Goal: Information Seeking & Learning: Check status

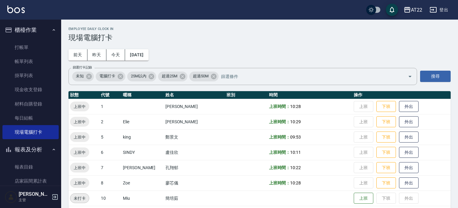
scroll to position [203, 0]
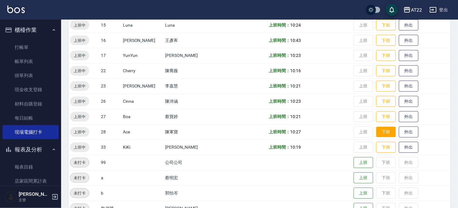
click at [376, 132] on button "下班" at bounding box center [386, 132] width 20 height 11
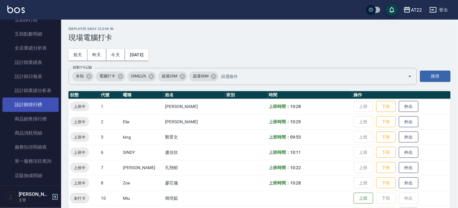
click at [41, 107] on link "設計師排行榜" at bounding box center [30, 104] width 56 height 14
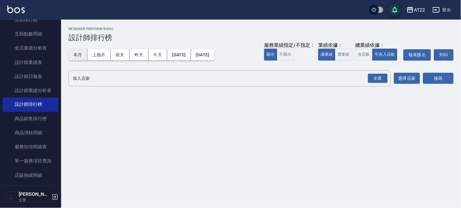
click at [81, 53] on button "本月" at bounding box center [77, 54] width 19 height 11
click at [378, 81] on div "全選" at bounding box center [378, 78] width 20 height 9
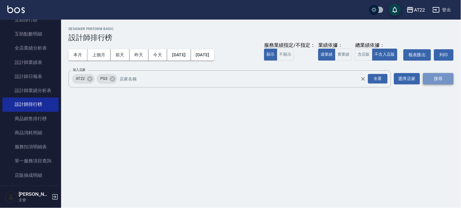
click at [426, 79] on button "搜尋" at bounding box center [438, 78] width 31 height 11
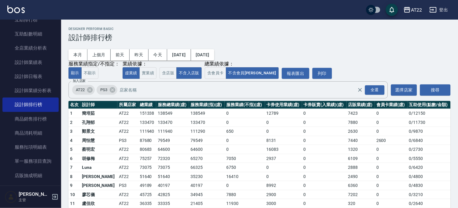
scroll to position [34, 0]
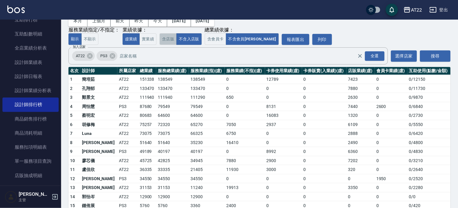
click at [172, 40] on button "含店販" at bounding box center [167, 39] width 17 height 12
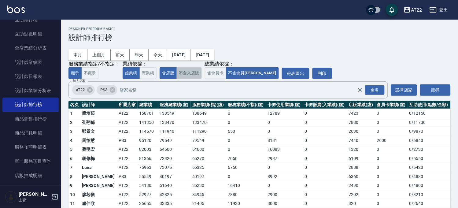
click at [189, 71] on button "不含入店販" at bounding box center [188, 73] width 25 height 12
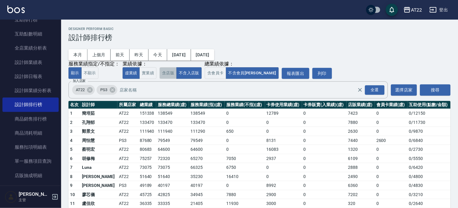
click at [173, 73] on button "含店販" at bounding box center [167, 73] width 17 height 12
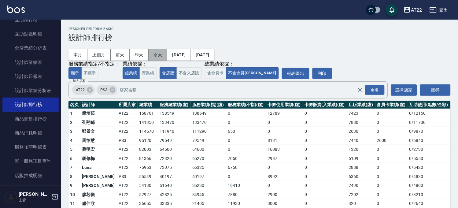
click at [153, 53] on button "今天" at bounding box center [157, 54] width 19 height 11
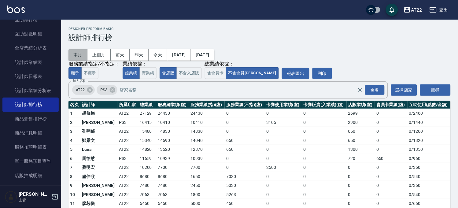
click at [79, 57] on button "本月" at bounding box center [77, 54] width 19 height 11
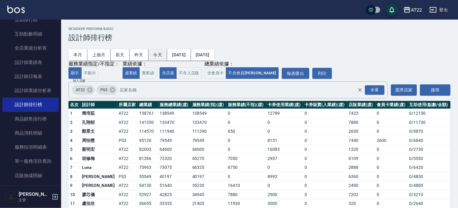
click at [158, 56] on button "今天" at bounding box center [157, 54] width 19 height 11
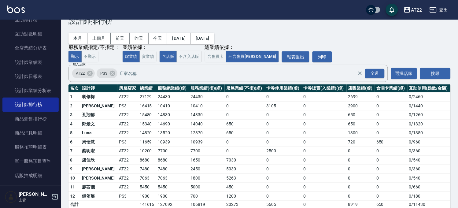
scroll to position [25, 0]
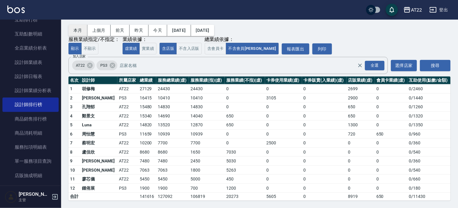
click at [79, 33] on button "本月" at bounding box center [77, 30] width 19 height 11
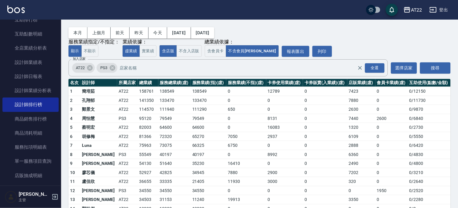
scroll to position [34, 0]
